Goal: Find specific page/section: Find specific page/section

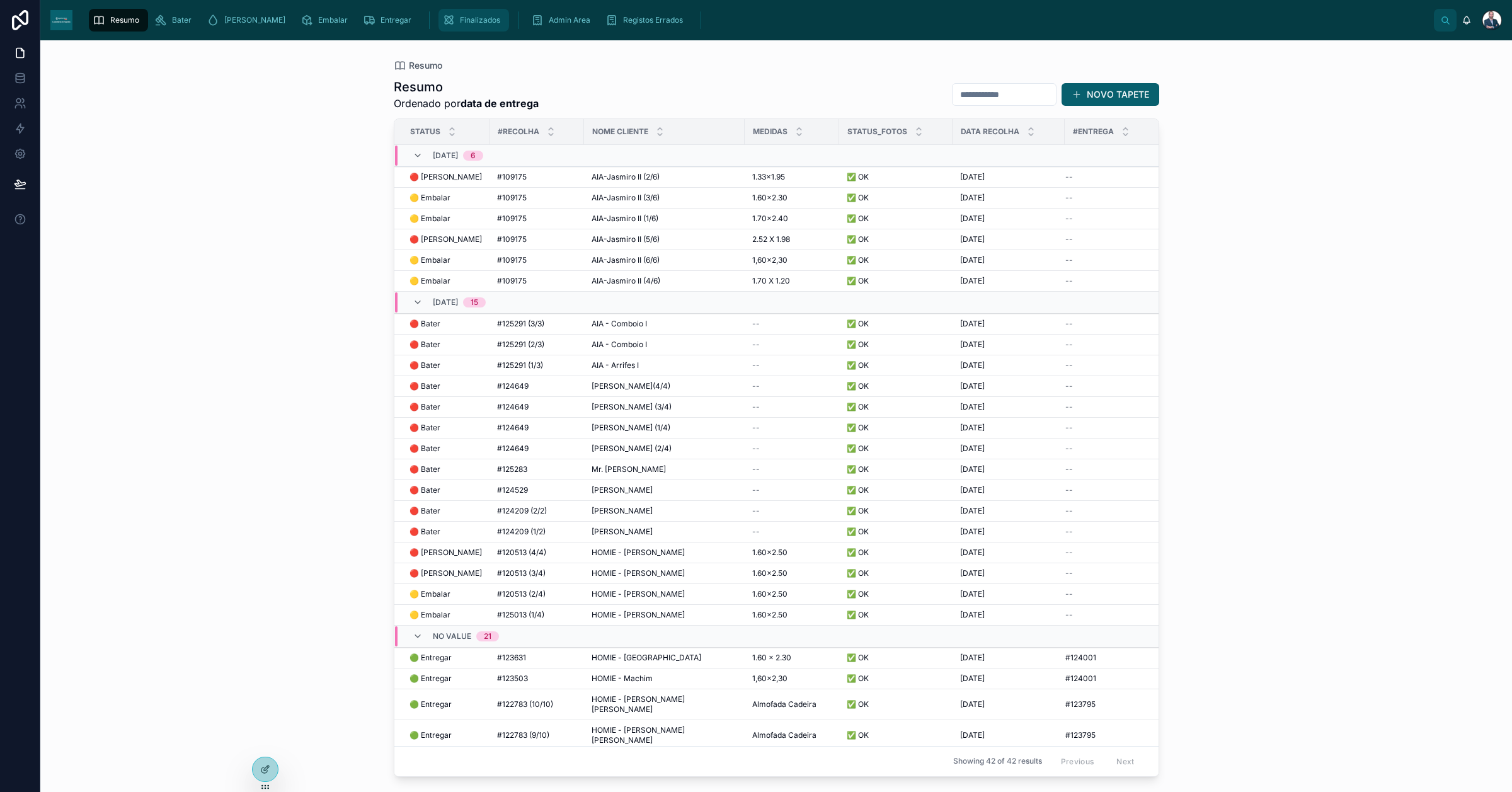
click at [460, 21] on span "Finalizados" at bounding box center [480, 20] width 40 height 10
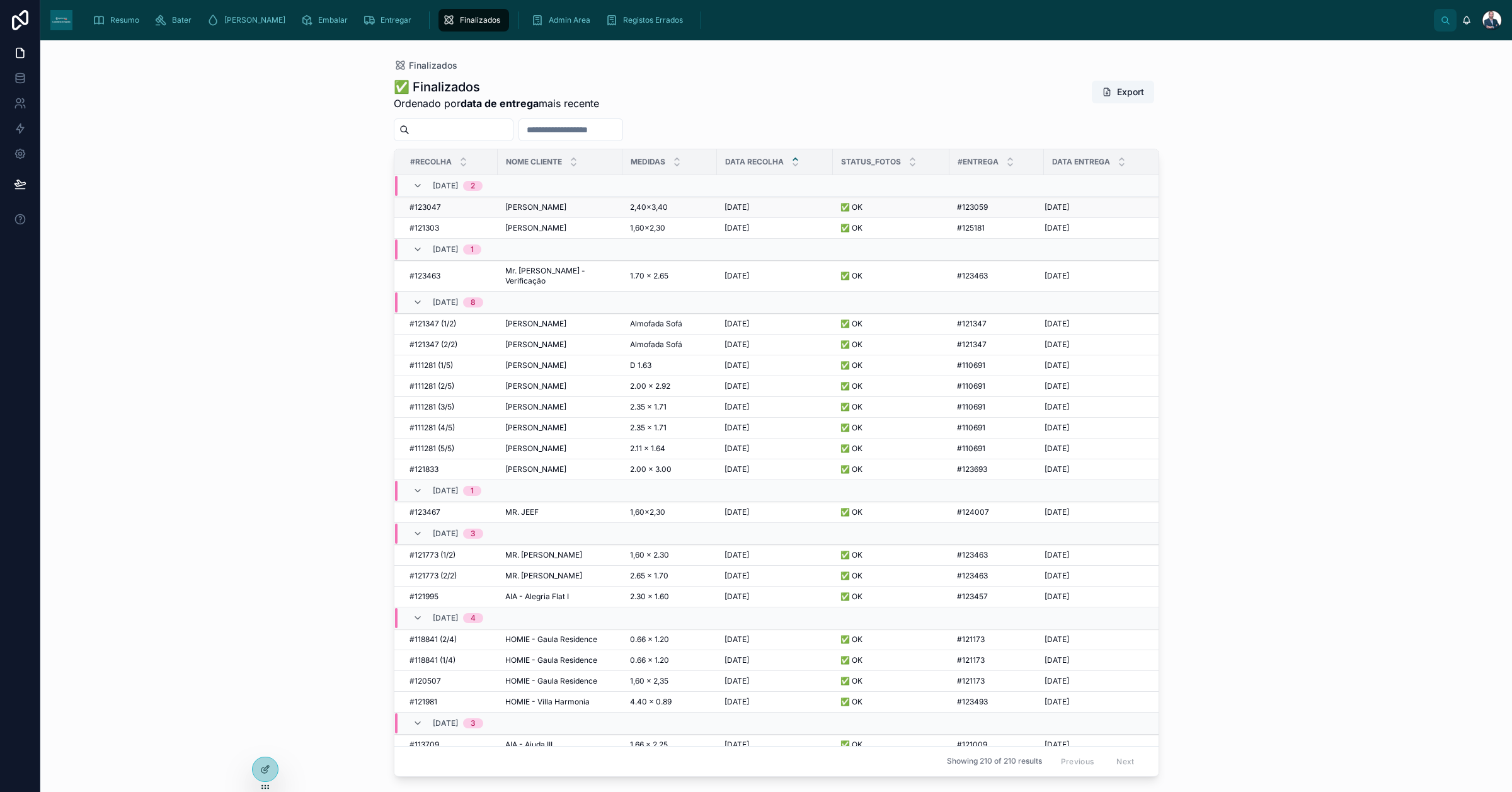
click at [552, 206] on span "[PERSON_NAME]" at bounding box center [536, 207] width 61 height 10
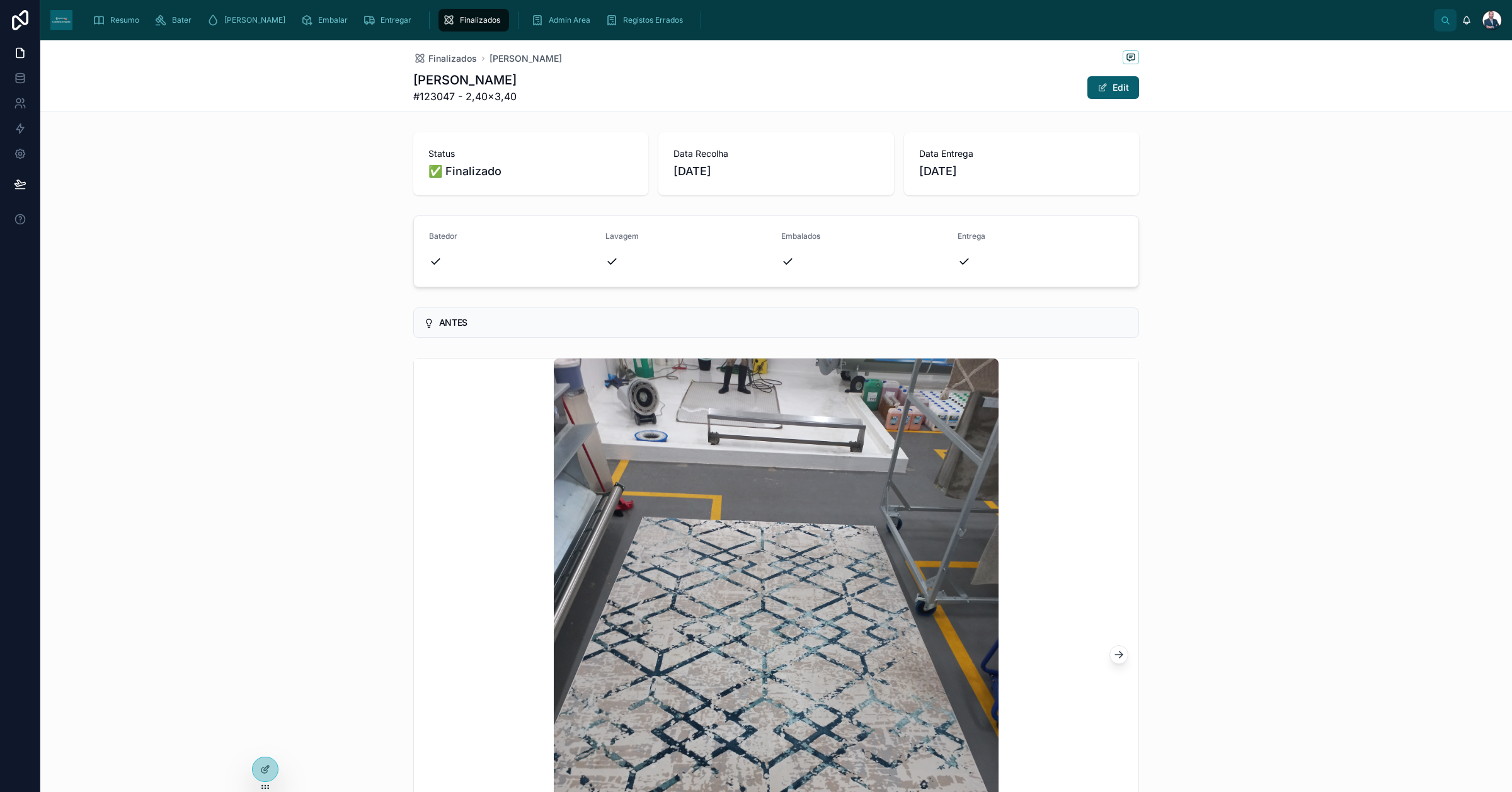
click at [447, 13] on div "Finalizados" at bounding box center [473, 20] width 63 height 21
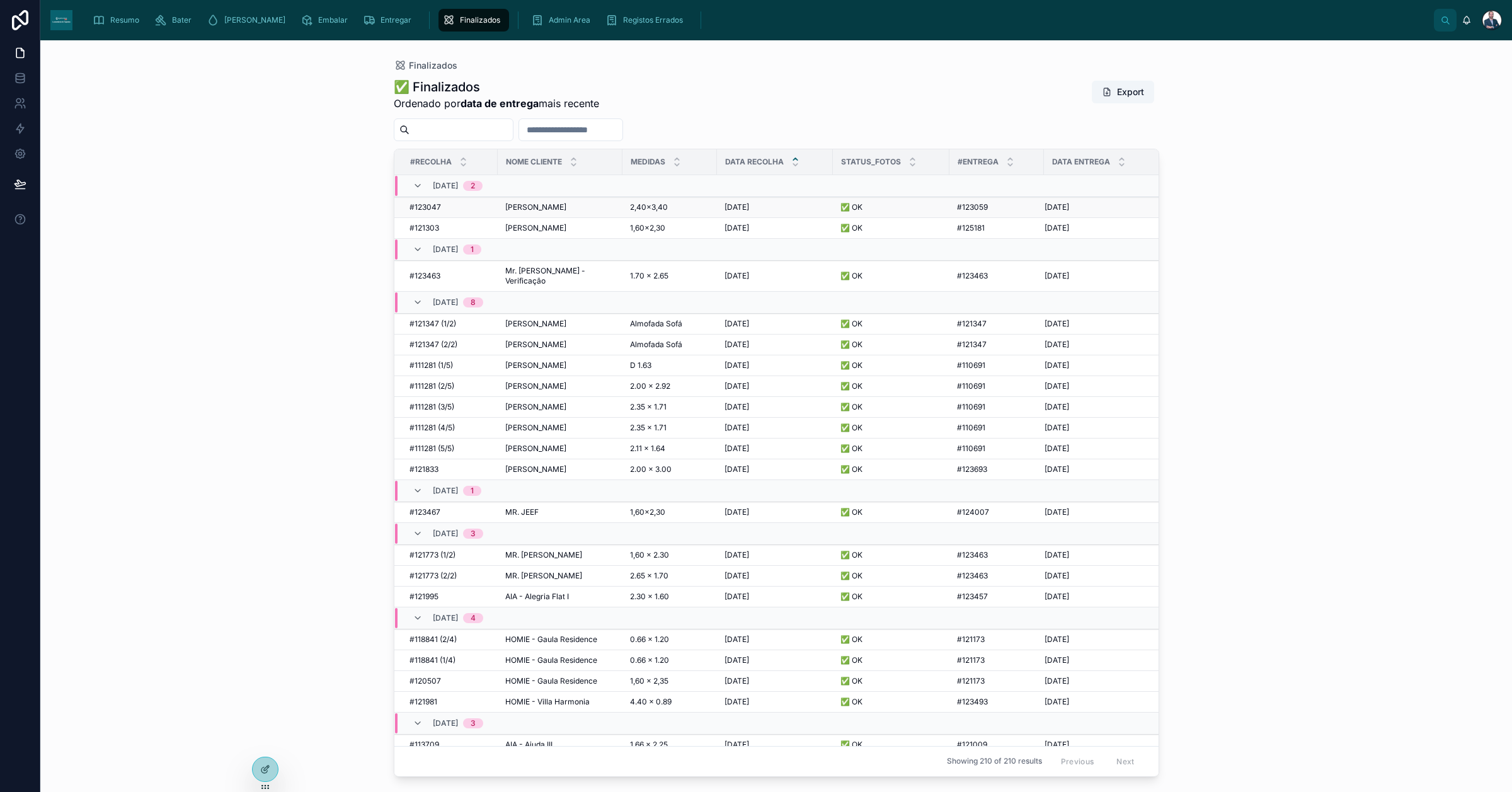
click at [548, 210] on span "[PERSON_NAME]" at bounding box center [536, 207] width 61 height 10
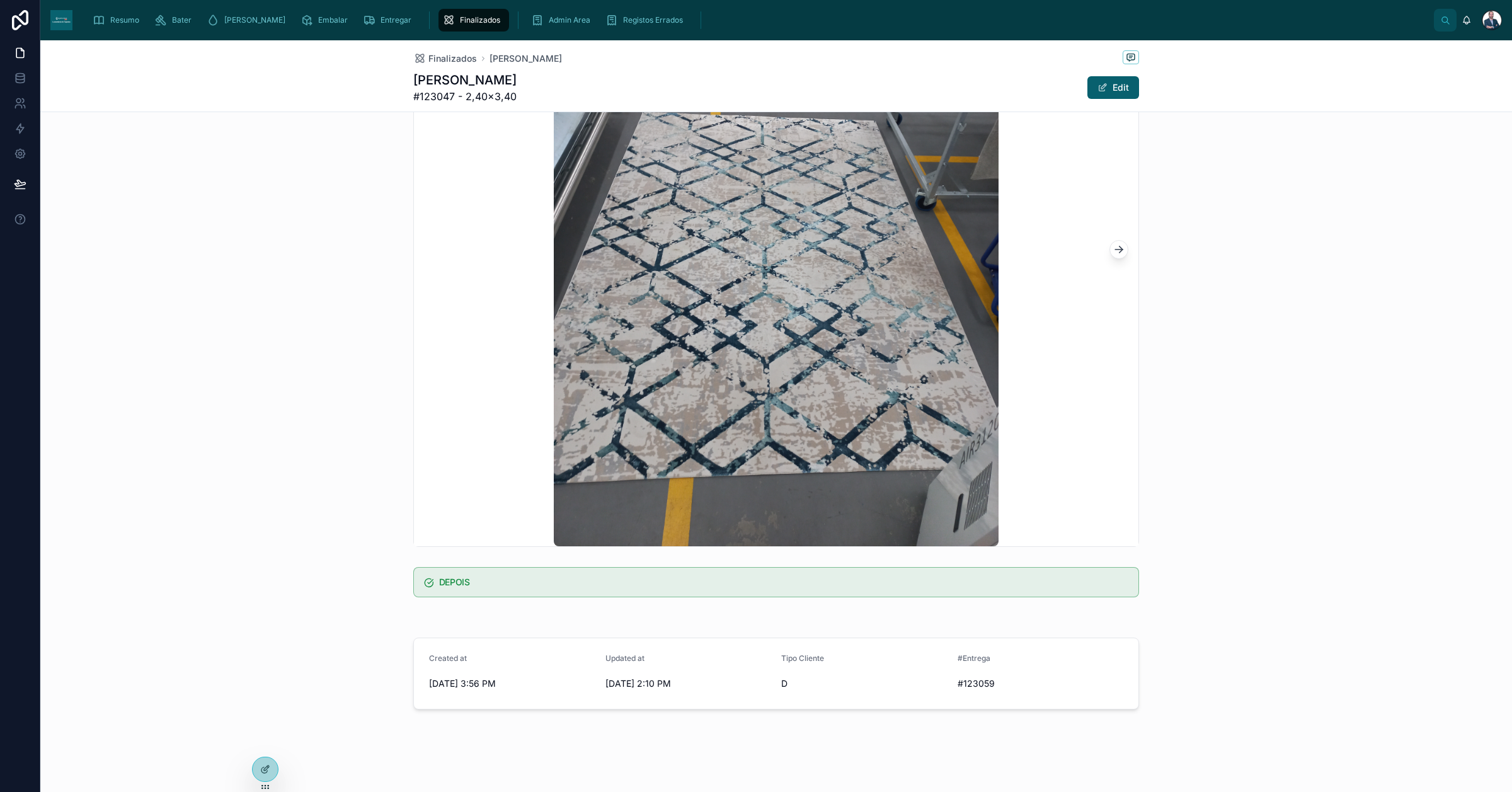
scroll to position [410, 0]
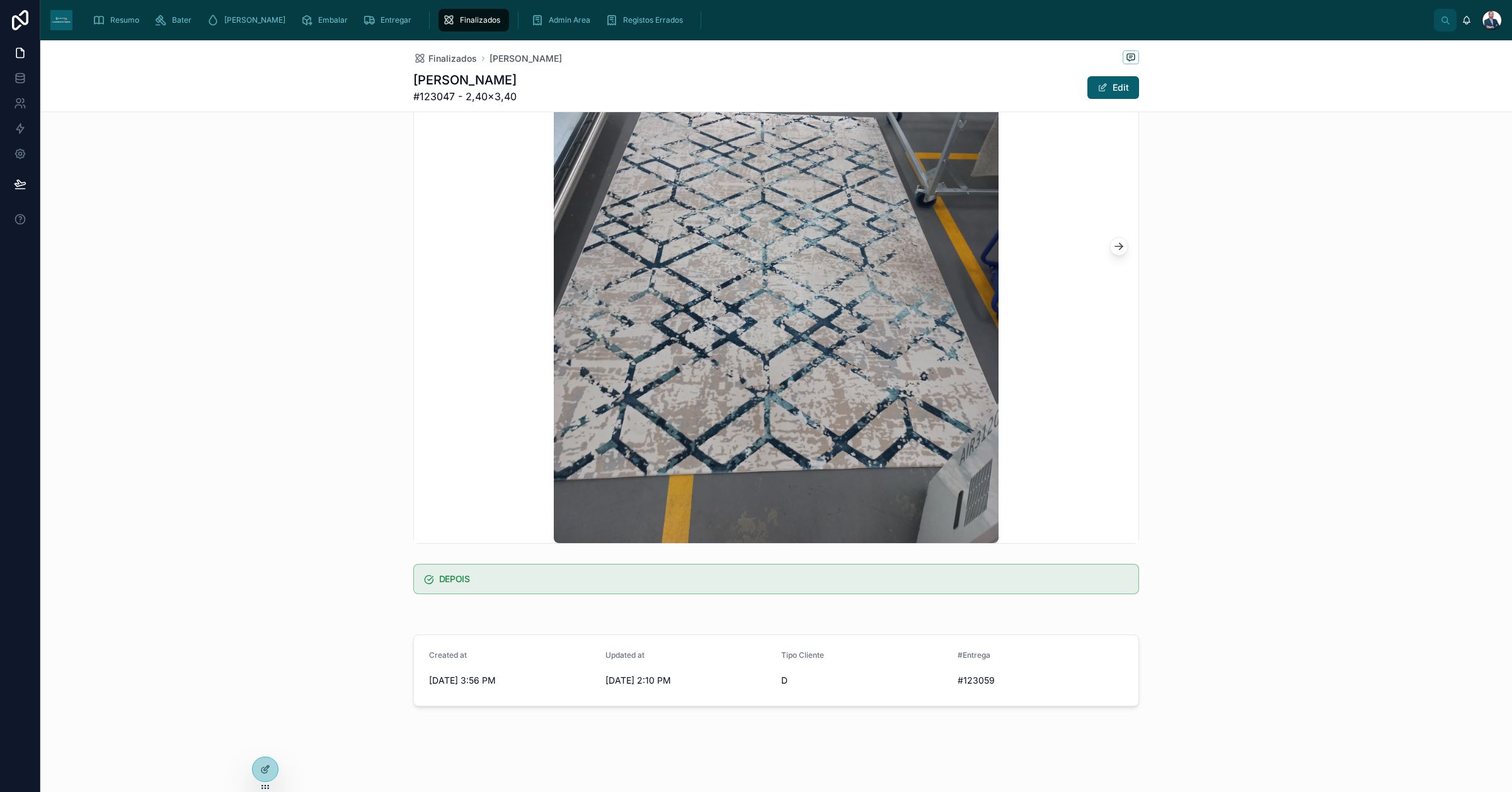
click at [460, 21] on span "Finalizados" at bounding box center [480, 20] width 40 height 10
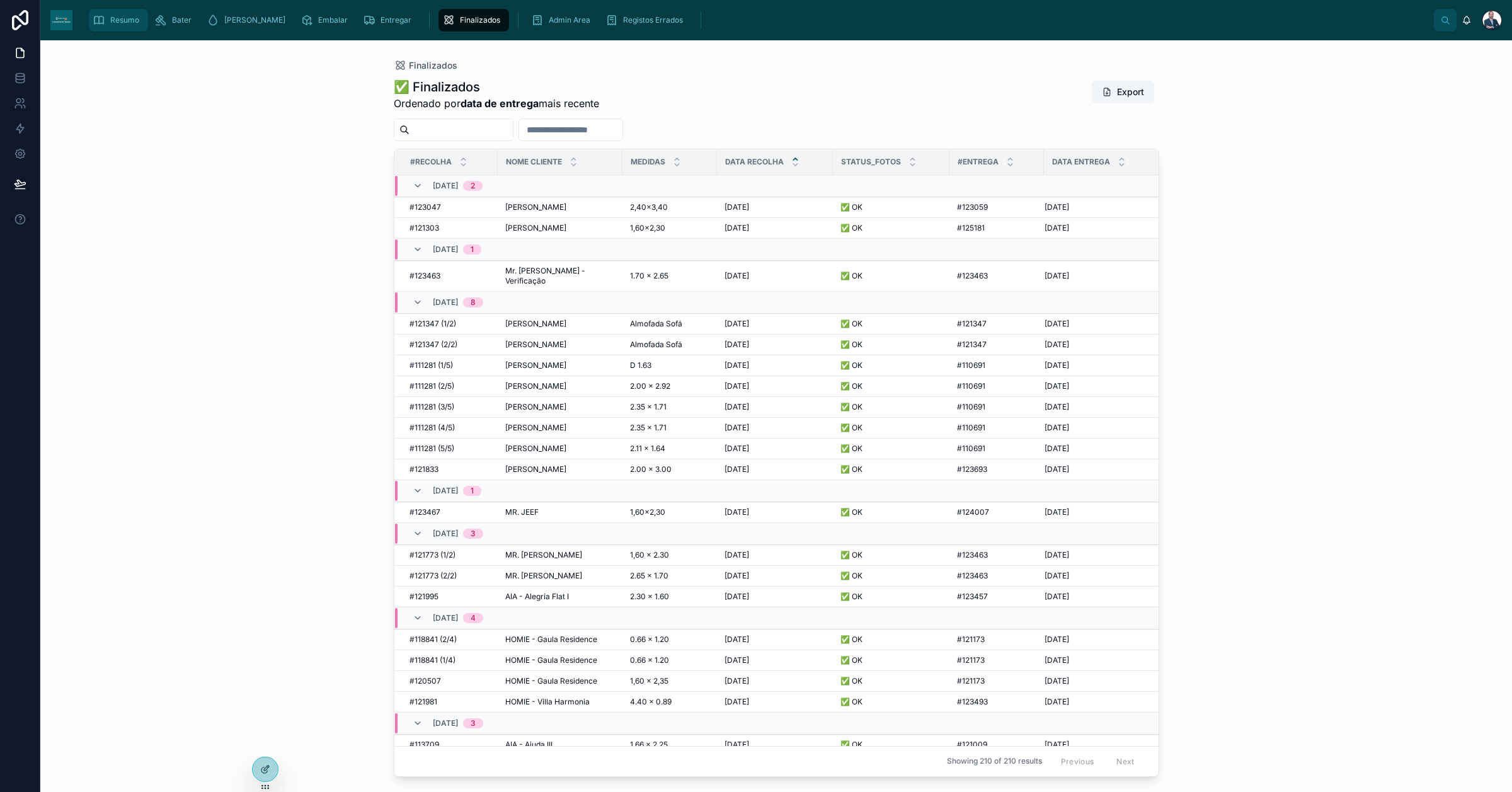
click at [111, 16] on span "Resumo" at bounding box center [124, 20] width 29 height 10
